Goal: Task Accomplishment & Management: Manage account settings

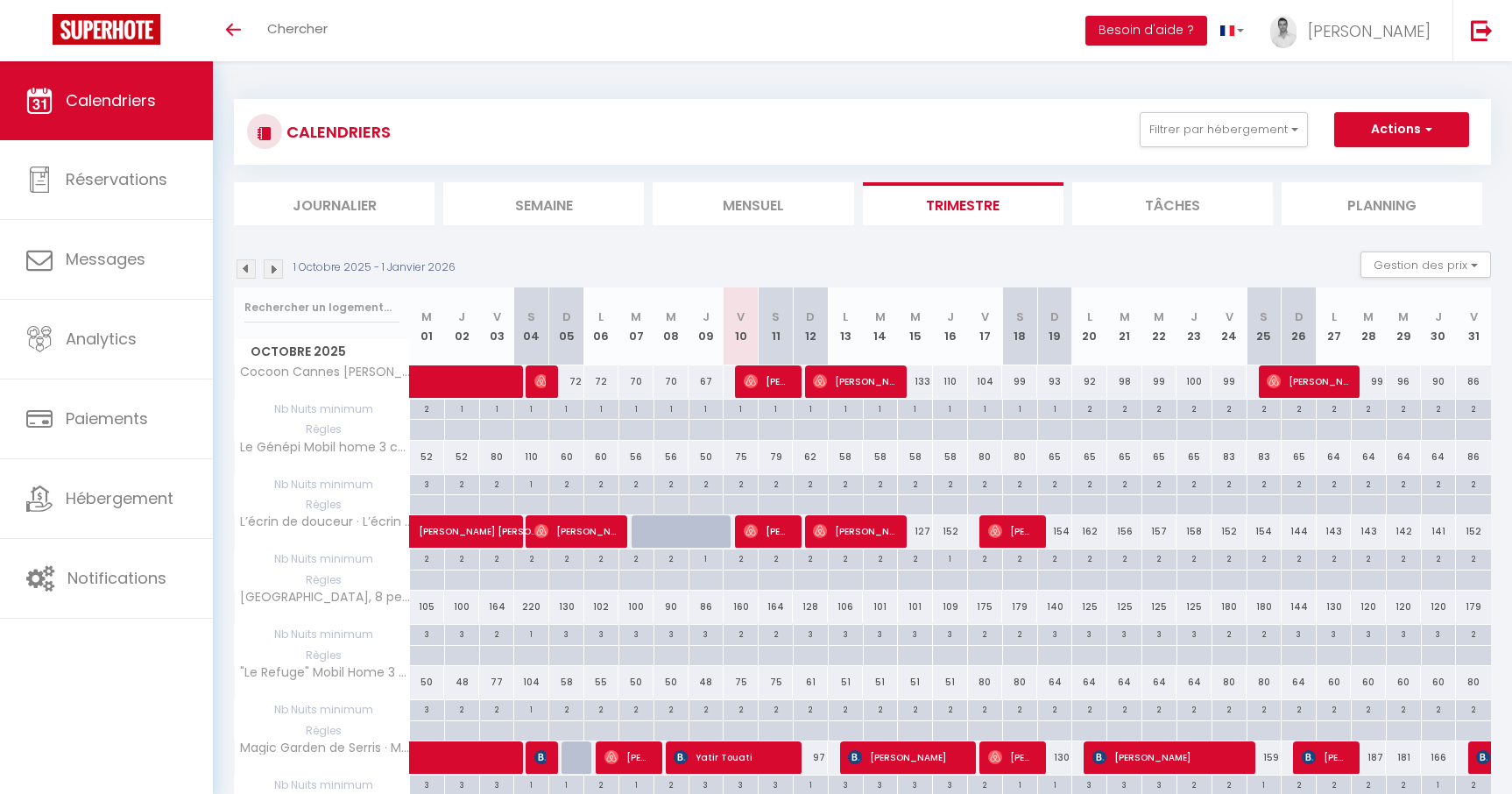
click at [242, 273] on img at bounding box center [245, 268] width 19 height 19
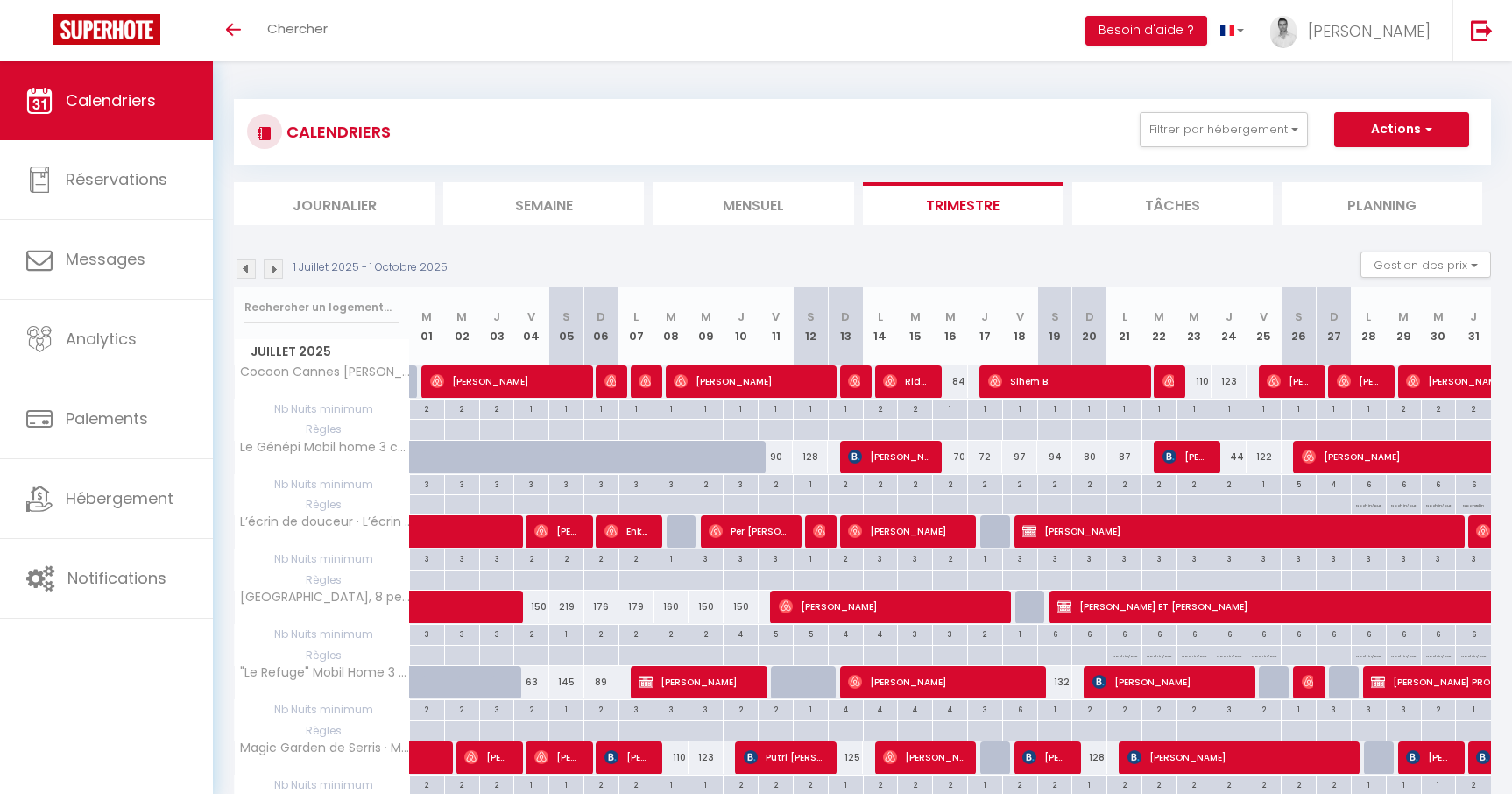
click at [242, 273] on img at bounding box center [245, 268] width 19 height 19
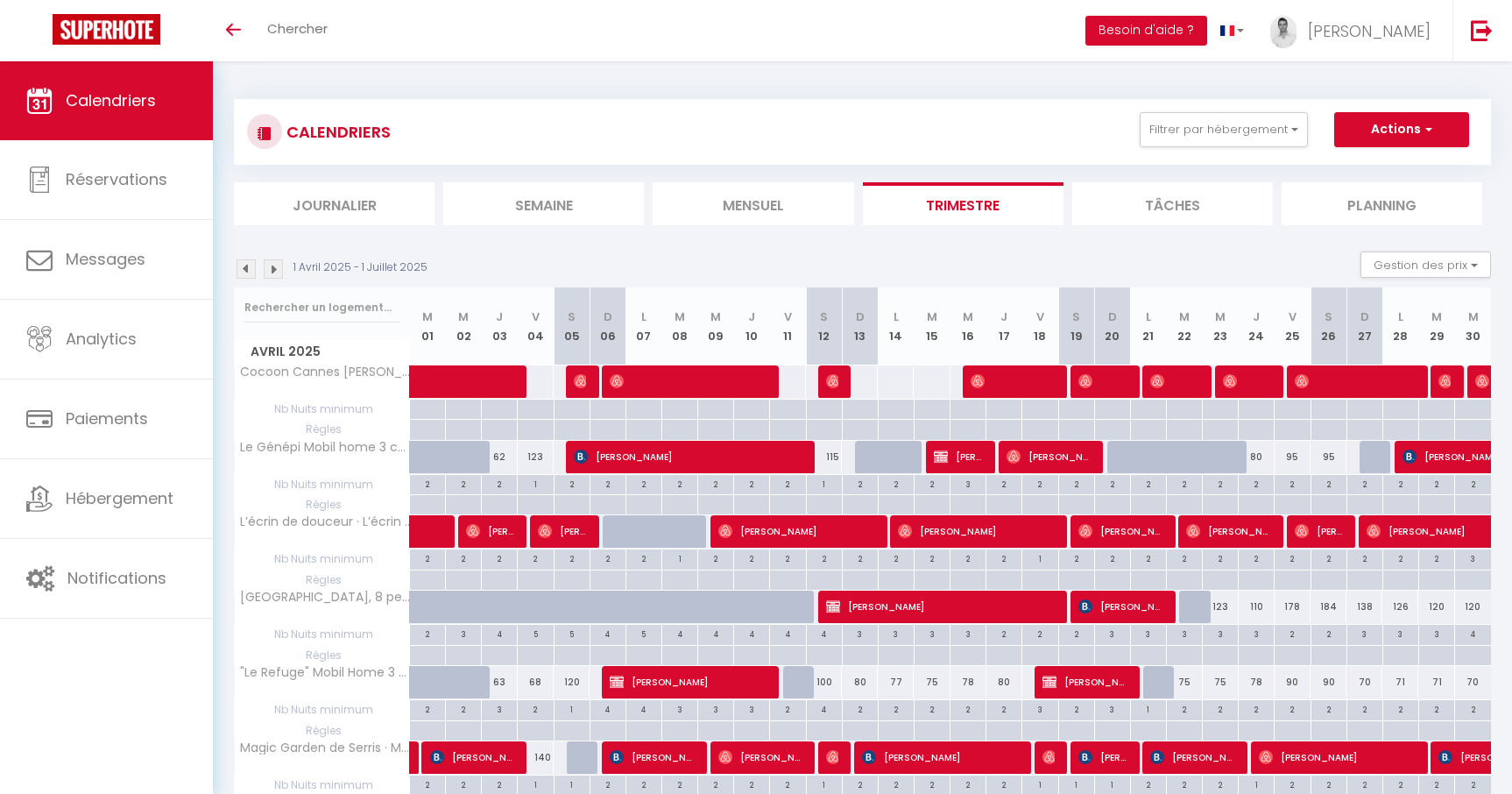
click at [242, 273] on img at bounding box center [245, 268] width 19 height 19
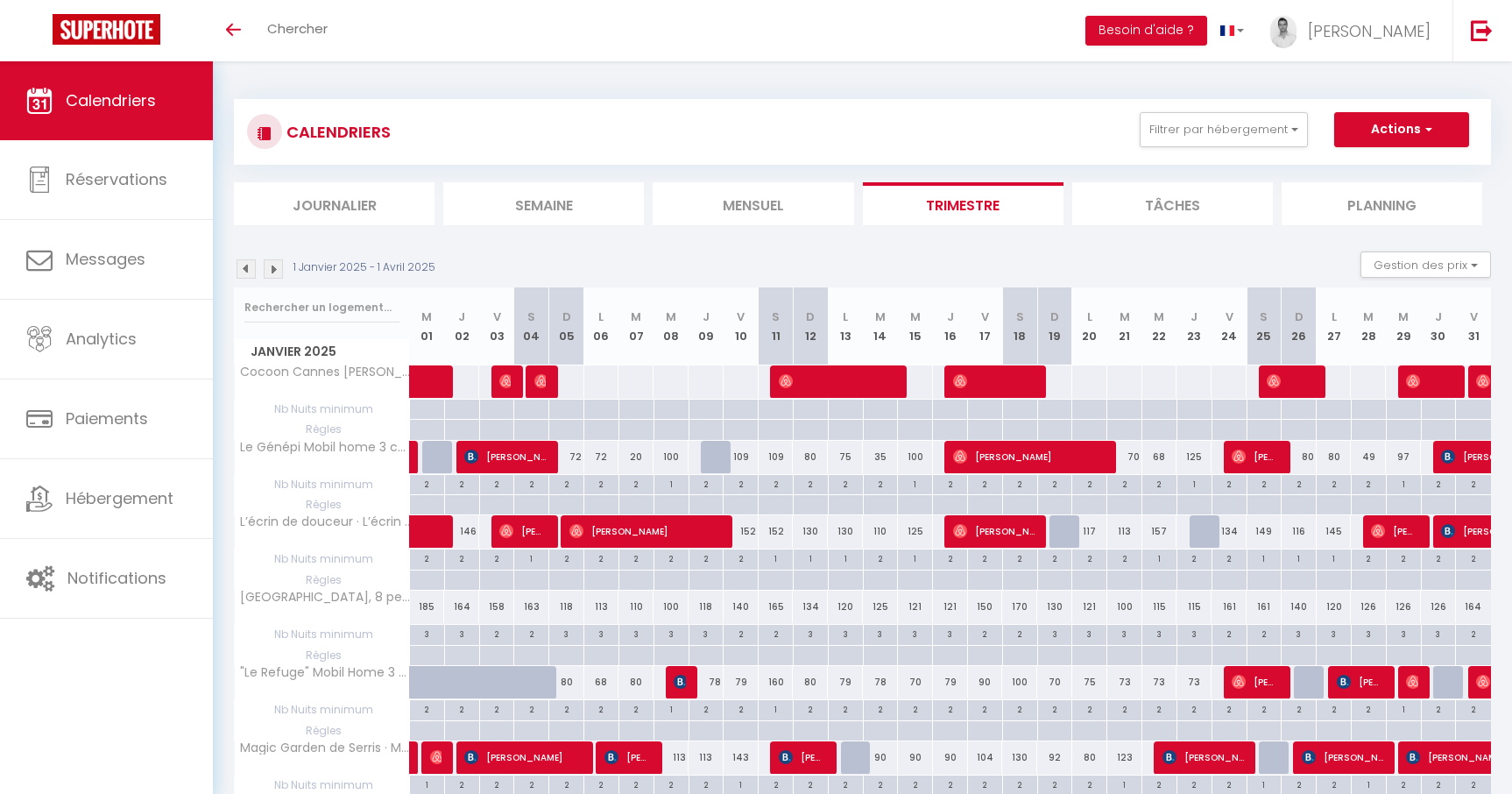
click at [242, 273] on img at bounding box center [245, 268] width 19 height 19
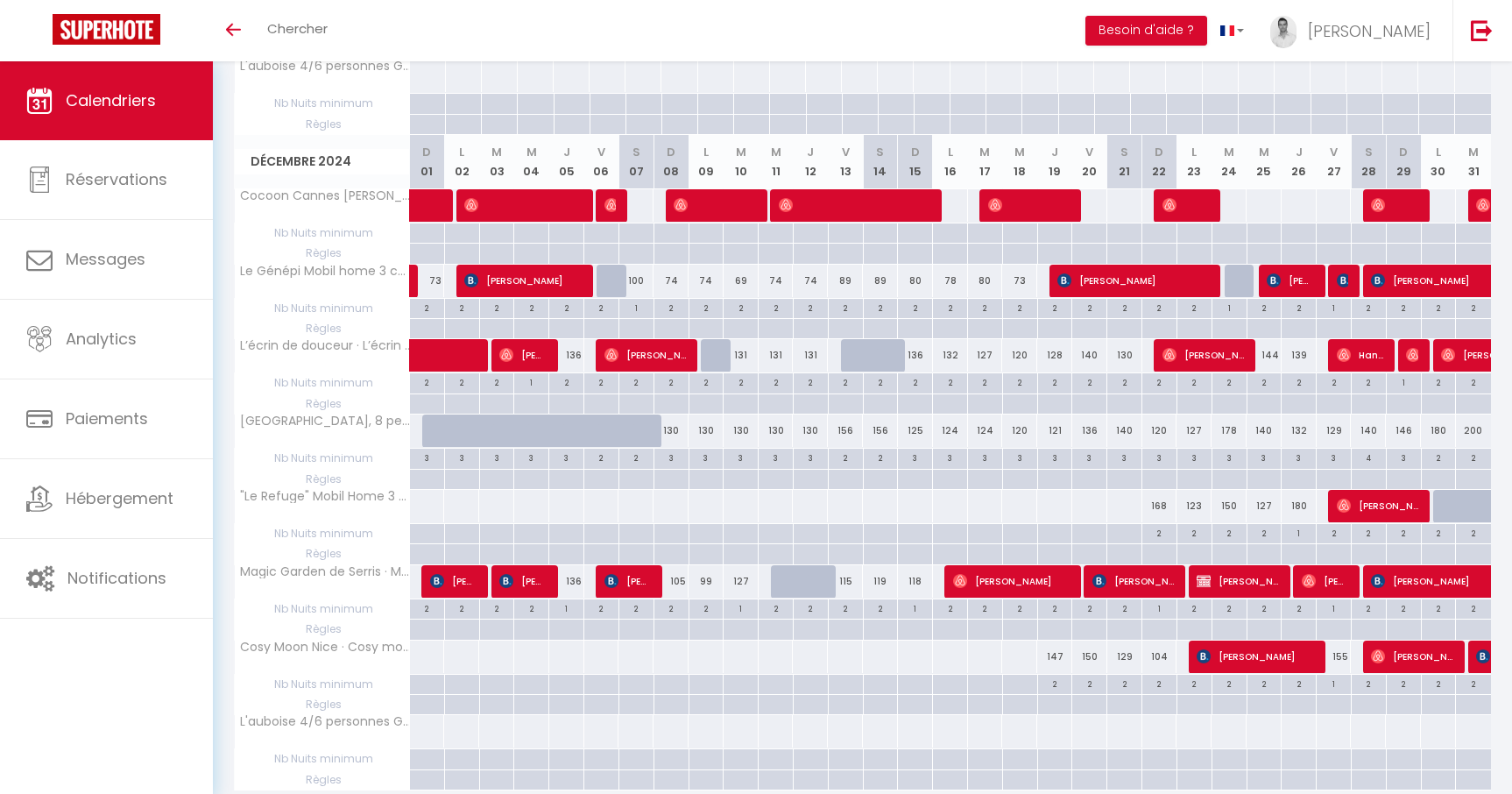
scroll to position [1506, 0]
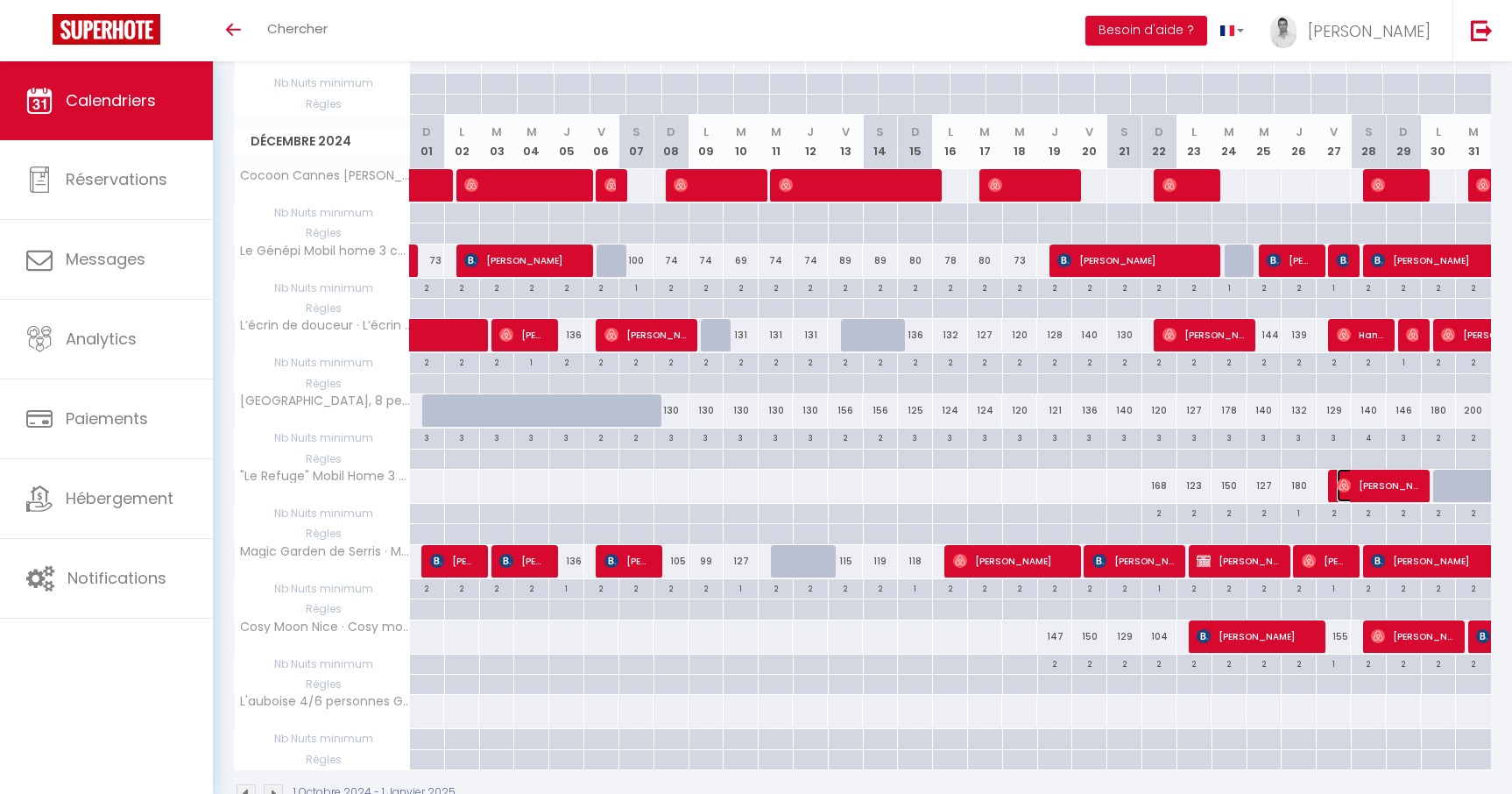
click at [1367, 477] on span "[PERSON_NAME]" at bounding box center [1378, 485] width 82 height 34
select select "OK"
select select "0"
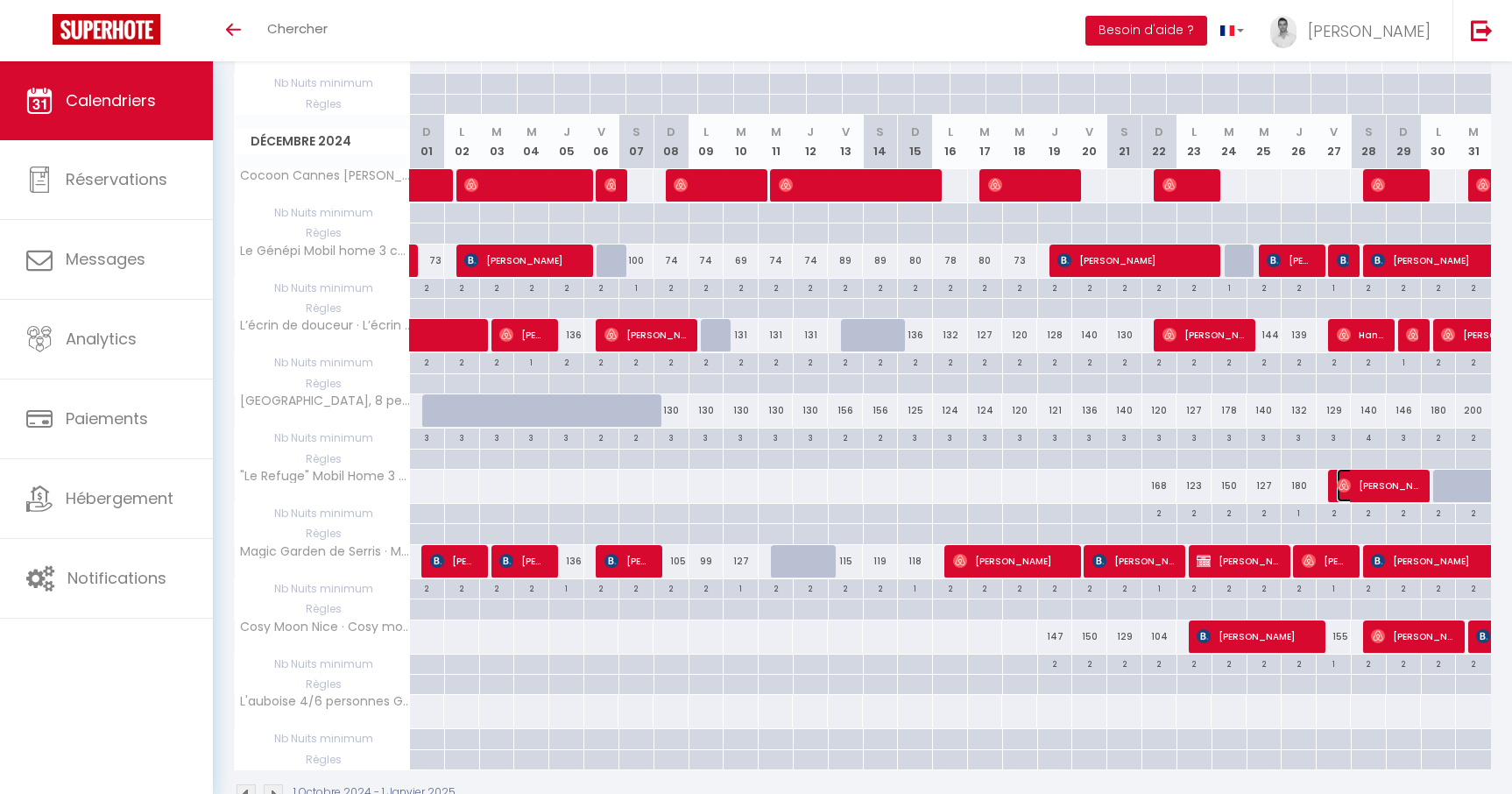
select select "1"
select select
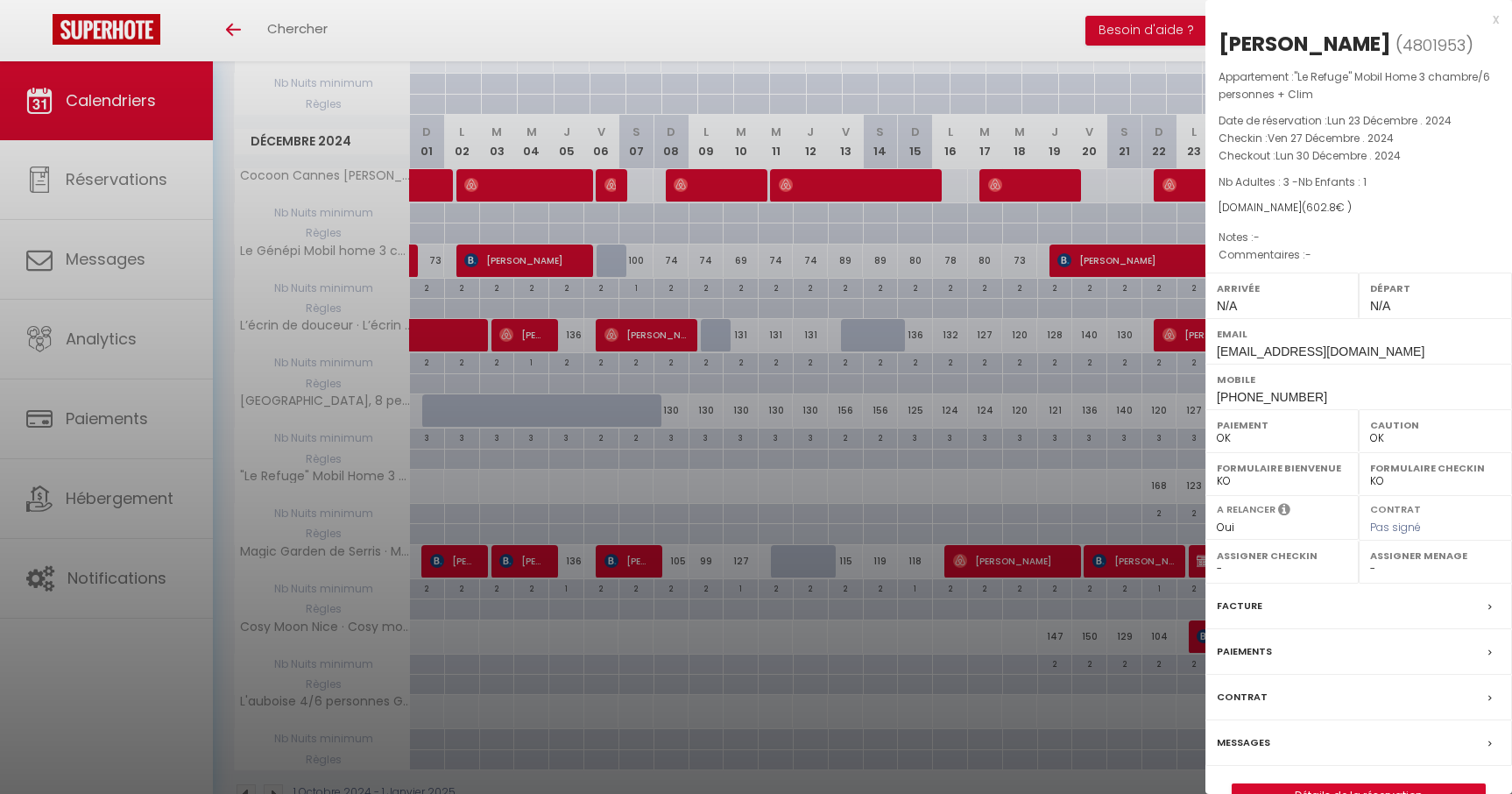
click at [1497, 17] on div "x" at bounding box center [1352, 19] width 293 height 21
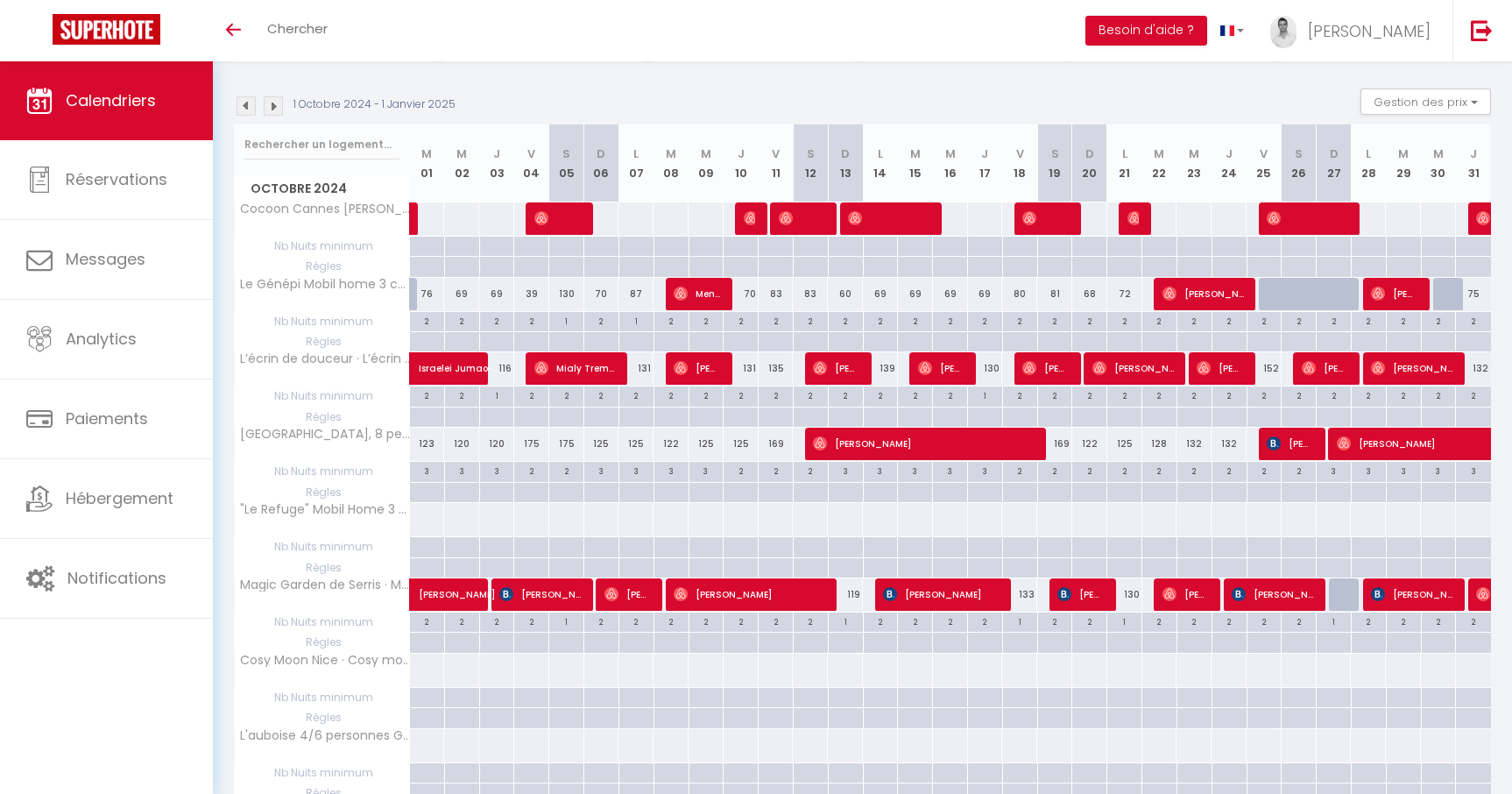
scroll to position [0, 0]
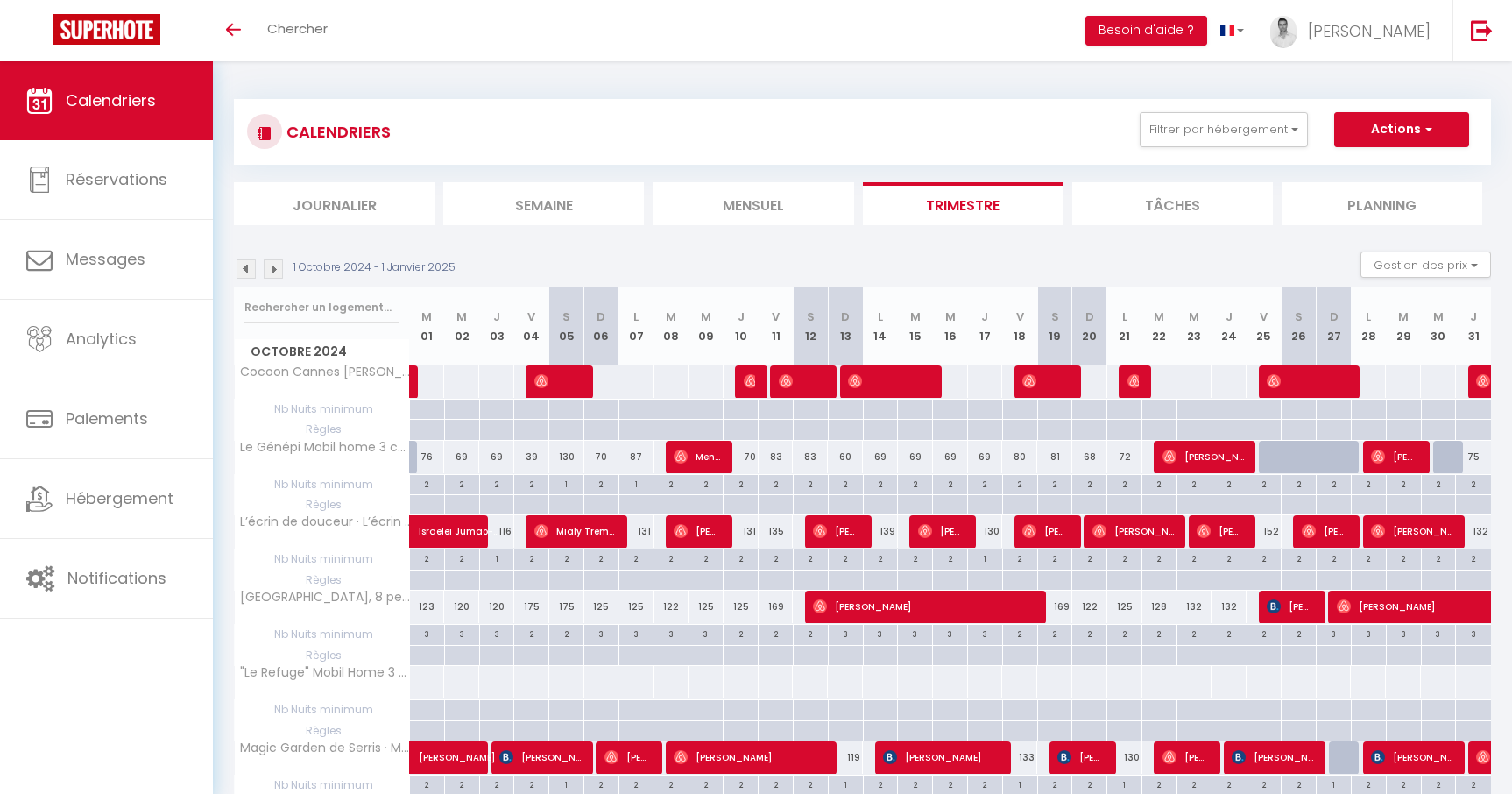
click at [89, 105] on span "Calendriers" at bounding box center [110, 100] width 90 height 22
